Goal: Information Seeking & Learning: Learn about a topic

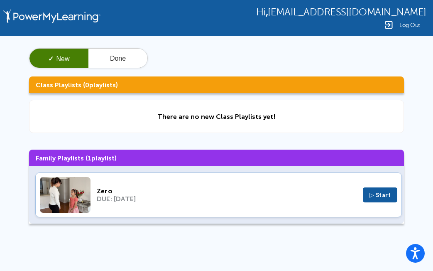
click at [378, 196] on span "▷ Start" at bounding box center [380, 194] width 22 height 7
click at [384, 197] on span "▷ Start" at bounding box center [380, 194] width 22 height 7
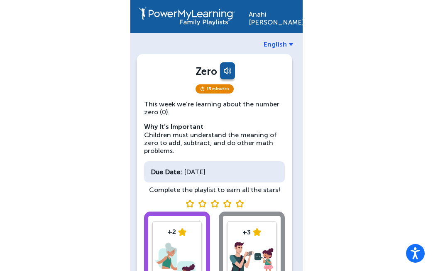
scroll to position [0, 0]
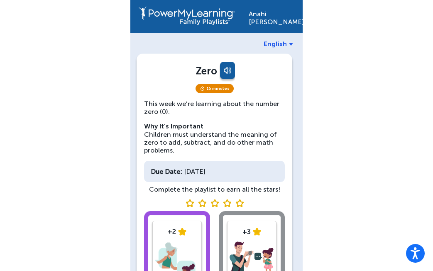
click at [225, 73] on link at bounding box center [226, 72] width 17 height 20
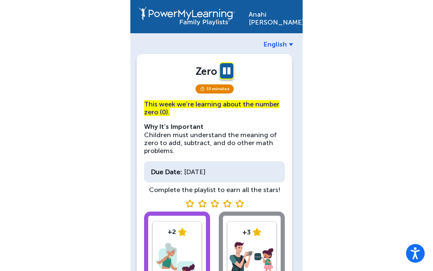
scroll to position [0, 0]
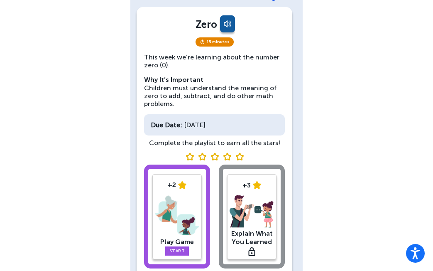
scroll to position [0, 0]
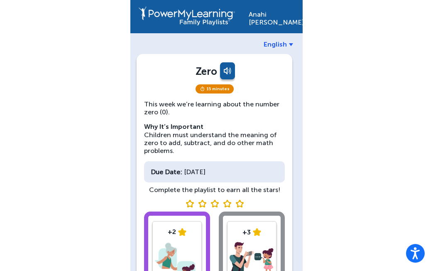
click at [218, 90] on span "15 minutes" at bounding box center [215, 88] width 38 height 9
click at [228, 73] on link at bounding box center [226, 72] width 17 height 20
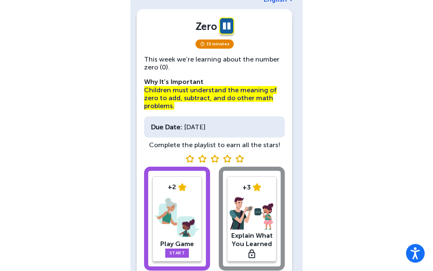
scroll to position [46, 0]
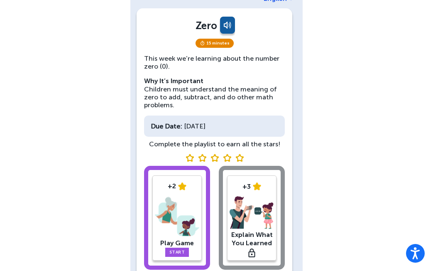
click at [177, 250] on link "Start" at bounding box center [177, 251] width 24 height 9
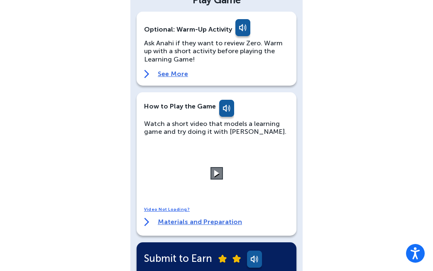
scroll to position [63, 0]
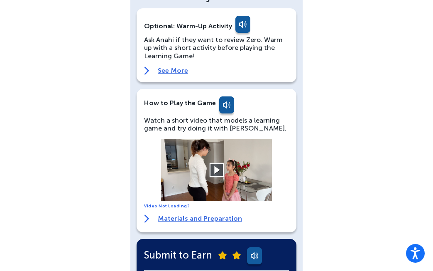
click at [218, 173] on button at bounding box center [216, 170] width 15 height 15
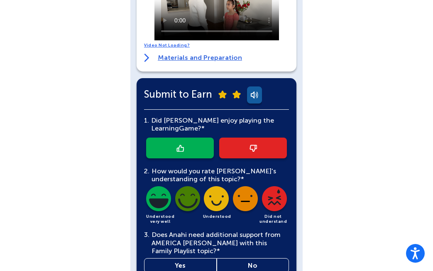
scroll to position [258, 0]
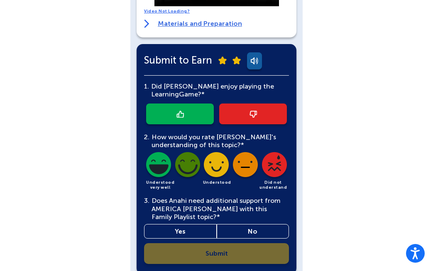
click at [183, 111] on img at bounding box center [179, 113] width 7 height 7
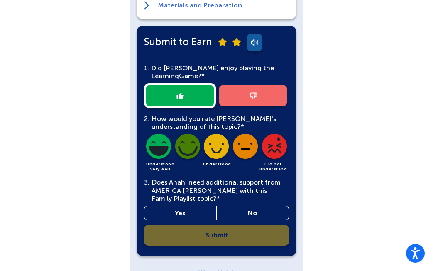
scroll to position [295, 0]
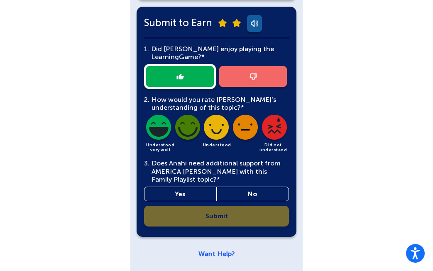
click at [169, 130] on img at bounding box center [158, 129] width 28 height 28
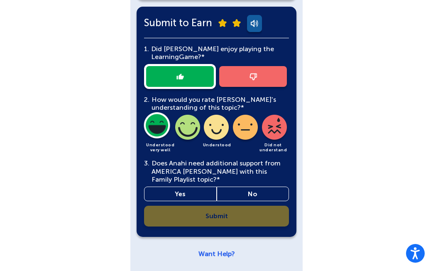
click at [260, 191] on link "No" at bounding box center [253, 193] width 73 height 15
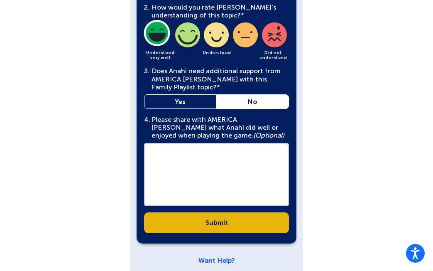
scroll to position [391, 0]
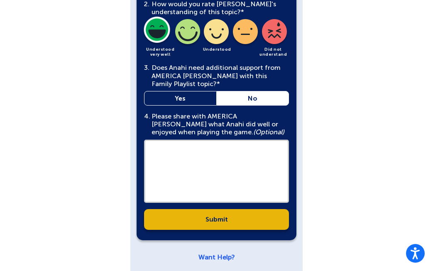
click at [216, 154] on textarea at bounding box center [216, 170] width 145 height 63
type textarea "*"
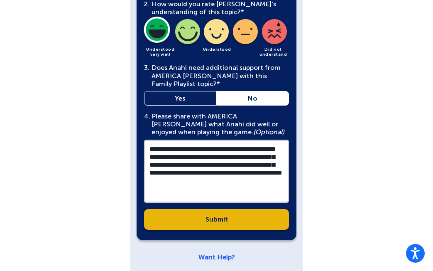
type textarea "**********"
click at [249, 223] on link "Submit" at bounding box center [216, 219] width 145 height 21
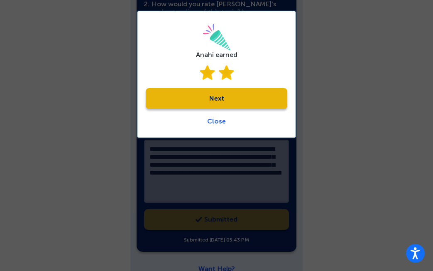
click at [225, 100] on link "Next" at bounding box center [217, 98] width 142 height 21
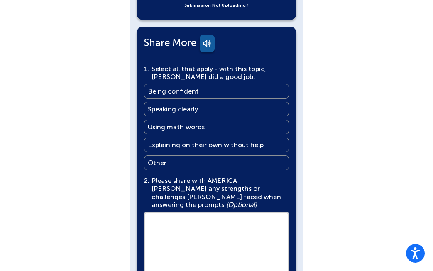
scroll to position [488, 0]
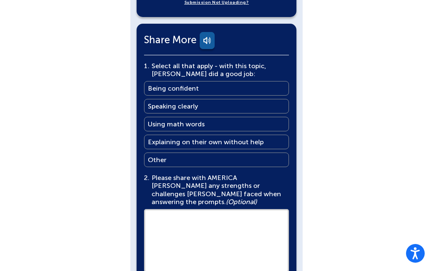
click at [185, 138] on main "Explaining on their own without help" at bounding box center [206, 142] width 116 height 8
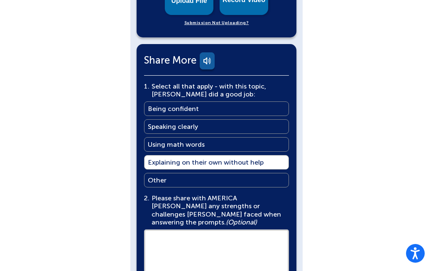
scroll to position [460, 0]
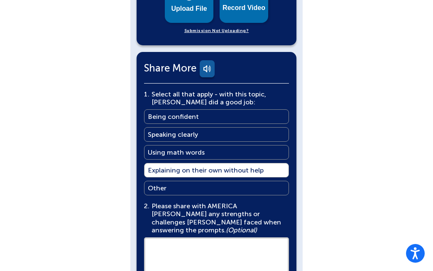
click at [212, 149] on link "Using math words Using math words" at bounding box center [216, 152] width 145 height 15
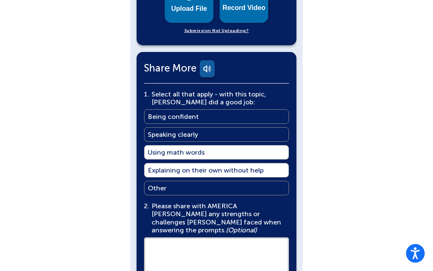
click at [212, 166] on main "Explaining on their own without help" at bounding box center [206, 170] width 116 height 8
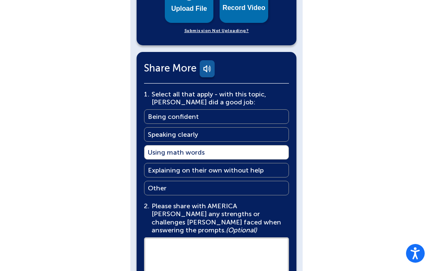
click at [211, 145] on link "Using math words Using math words" at bounding box center [216, 152] width 145 height 15
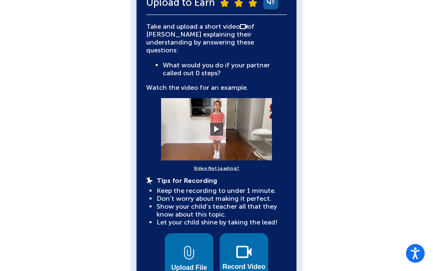
scroll to position [194, 0]
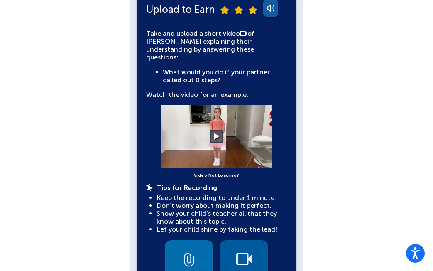
click at [243, 242] on button "Record Video" at bounding box center [244, 264] width 49 height 49
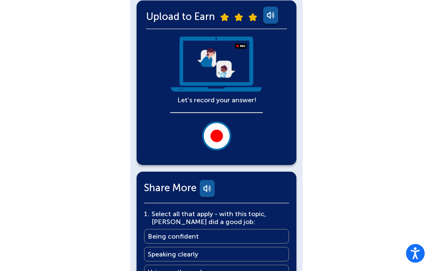
click at [221, 132] on div at bounding box center [216, 136] width 12 height 12
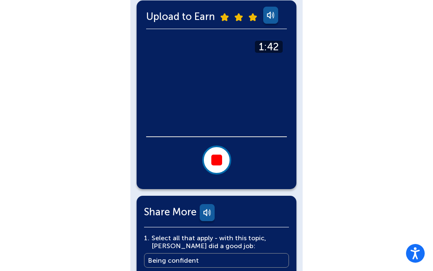
click at [215, 153] on button at bounding box center [216, 159] width 29 height 29
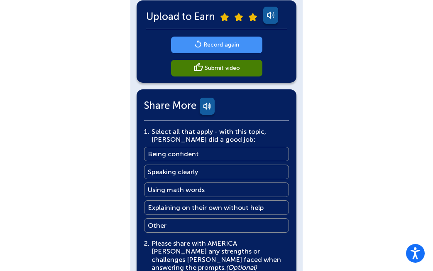
click at [223, 41] on main "Record again" at bounding box center [221, 45] width 36 height 8
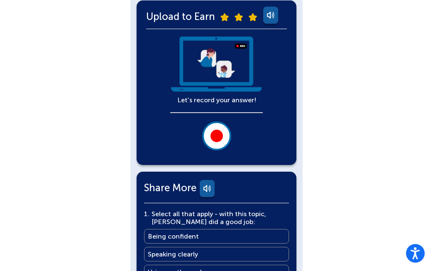
click at [215, 132] on div at bounding box center [216, 136] width 12 height 12
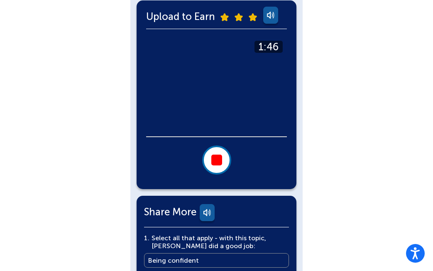
click at [212, 159] on div at bounding box center [216, 159] width 11 height 11
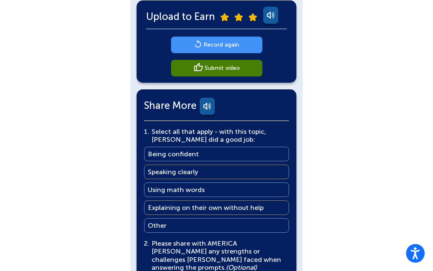
click at [223, 71] on main "Submit video" at bounding box center [222, 68] width 35 height 8
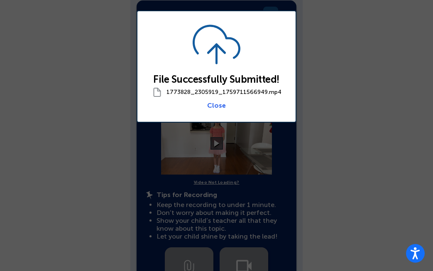
click at [216, 105] on link "Close" at bounding box center [216, 105] width 19 height 8
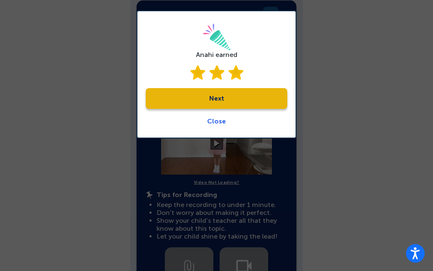
click at [216, 121] on link "Close" at bounding box center [216, 121] width 19 height 8
